Goal: Task Accomplishment & Management: Manage account settings

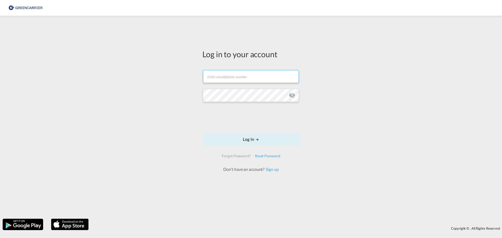
click at [223, 78] on input "text" at bounding box center [251, 76] width 96 height 13
click at [187, 76] on div "Log in to your account Email field is required Password field is required Log I…" at bounding box center [251, 117] width 502 height 198
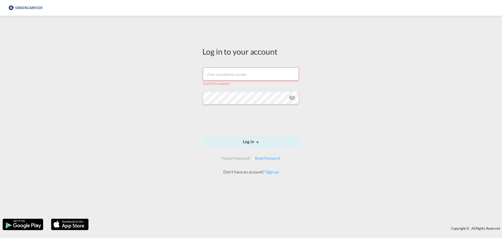
click at [220, 74] on input "text" at bounding box center [251, 73] width 96 height 13
click at [172, 69] on div "Log in to your account Email field is required Password field is required Log I…" at bounding box center [251, 117] width 502 height 198
click at [247, 75] on input "text" at bounding box center [251, 73] width 96 height 13
click at [238, 75] on input "text" at bounding box center [251, 73] width 96 height 13
click at [213, 72] on input "text" at bounding box center [251, 73] width 96 height 13
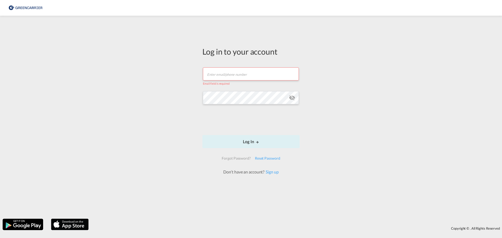
click at [223, 74] on input "text" at bounding box center [251, 73] width 96 height 13
click at [331, 143] on div "Log in to your account Email field is required Password field is required Log I…" at bounding box center [251, 117] width 502 height 198
click at [244, 158] on div "Forgot Password?" at bounding box center [236, 158] width 33 height 9
click at [261, 158] on div "Reset Password" at bounding box center [268, 158] width 30 height 9
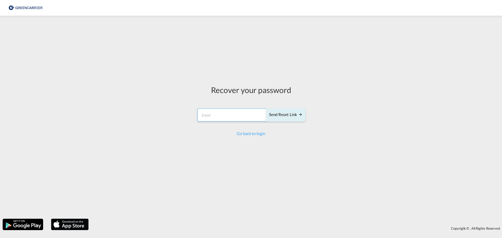
click at [217, 115] on input "email" at bounding box center [231, 115] width 69 height 13
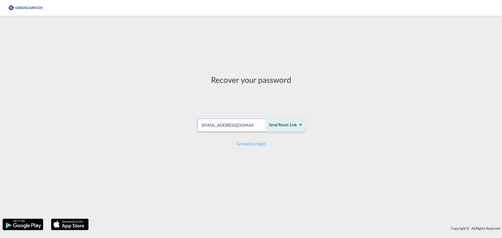
type input "sea@freight2fly.de"
click at [297, 125] on div "Send reset link" at bounding box center [285, 125] width 33 height 6
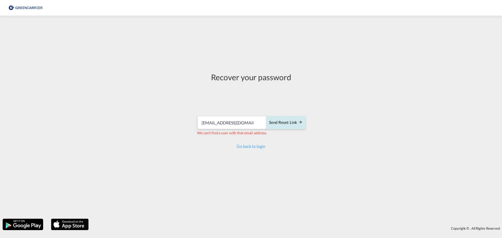
click at [289, 123] on div "Send reset link" at bounding box center [285, 123] width 33 height 6
click at [32, 10] on img at bounding box center [25, 8] width 35 height 12
click at [31, 8] on img at bounding box center [25, 8] width 35 height 12
drag, startPoint x: 71, startPoint y: 58, endPoint x: 71, endPoint y: 55, distance: 2.9
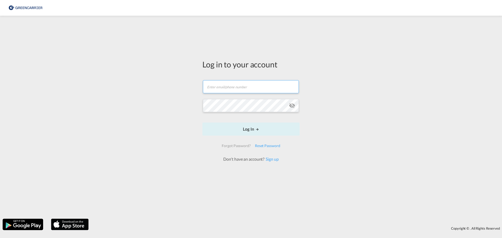
click at [220, 88] on input "text" at bounding box center [251, 86] width 96 height 13
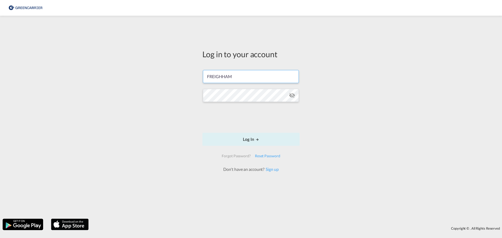
type input "FREIGHHAM"
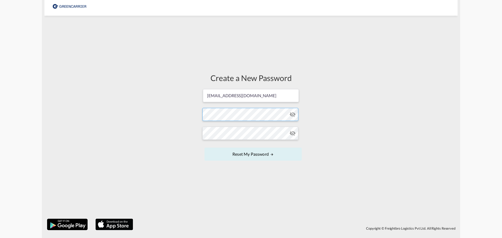
click at [223, 117] on form "sea@freight2fly.de Password must contain the following: A special character A n…" at bounding box center [250, 126] width 97 height 74
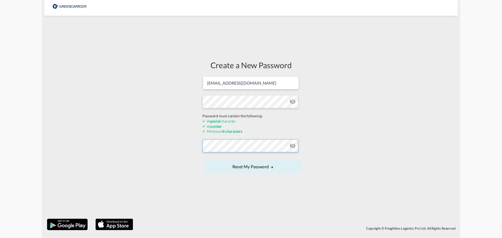
click at [214, 146] on form "sea@freight2fly.de Password must contain the following: A special character A n…" at bounding box center [250, 125] width 97 height 99
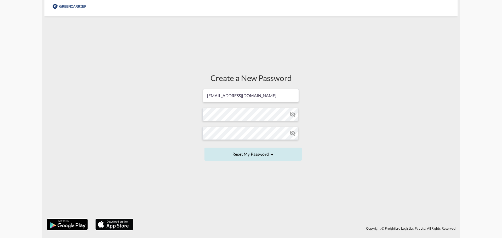
click at [253, 155] on button "Reset my password" at bounding box center [253, 154] width 97 height 13
click at [232, 119] on form "sea@freight2fly.de Password must contain the following: A special character A n…" at bounding box center [250, 126] width 97 height 74
click at [205, 148] on button "Reset my password" at bounding box center [253, 154] width 97 height 13
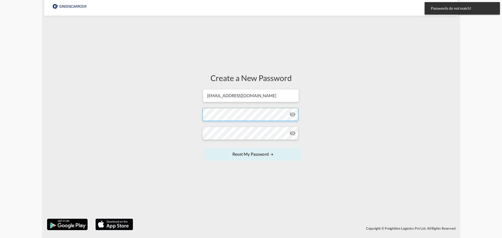
click at [223, 113] on form "sea@freight2fly.de Password must contain the following: A special character A n…" at bounding box center [250, 126] width 97 height 74
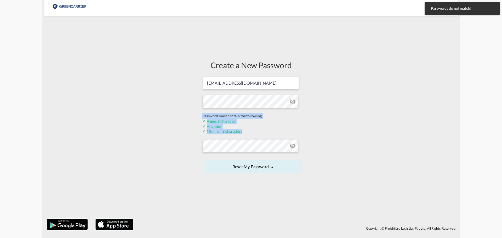
click at [223, 113] on form "sea@freight2fly.de Password must contain the following: A special character A n…" at bounding box center [250, 125] width 97 height 99
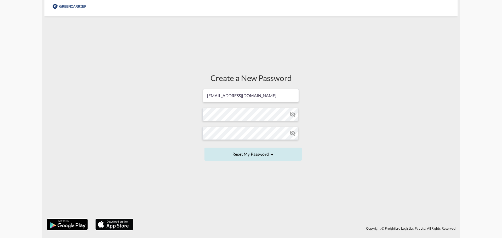
click at [243, 154] on button "Reset my password" at bounding box center [253, 154] width 97 height 13
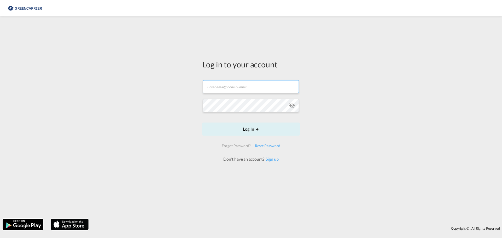
click at [221, 88] on input "text" at bounding box center [251, 86] width 96 height 13
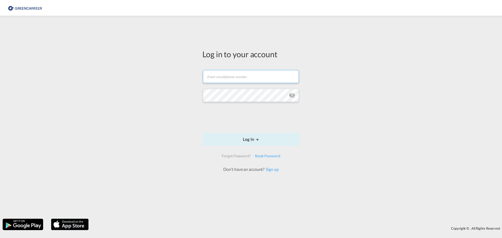
click at [215, 80] on input "text" at bounding box center [251, 76] width 96 height 13
type input "[EMAIL_ADDRESS][DOMAIN_NAME]"
click at [249, 141] on button "Log In" at bounding box center [250, 139] width 97 height 13
